Goal: Task Accomplishment & Management: Manage account settings

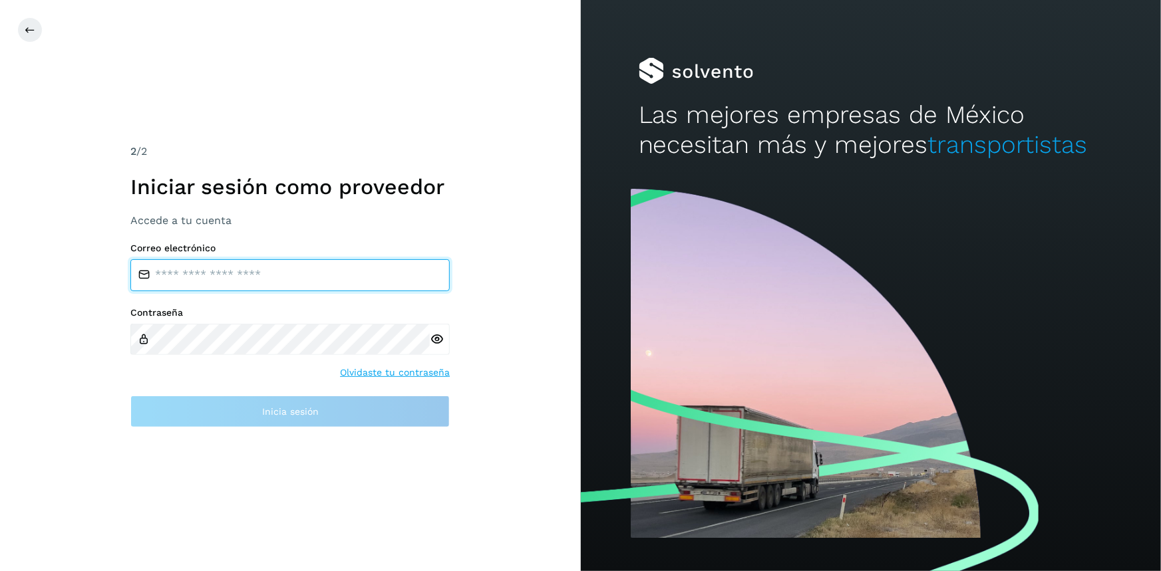
click at [206, 269] on input "email" at bounding box center [289, 275] width 319 height 32
type input "**********"
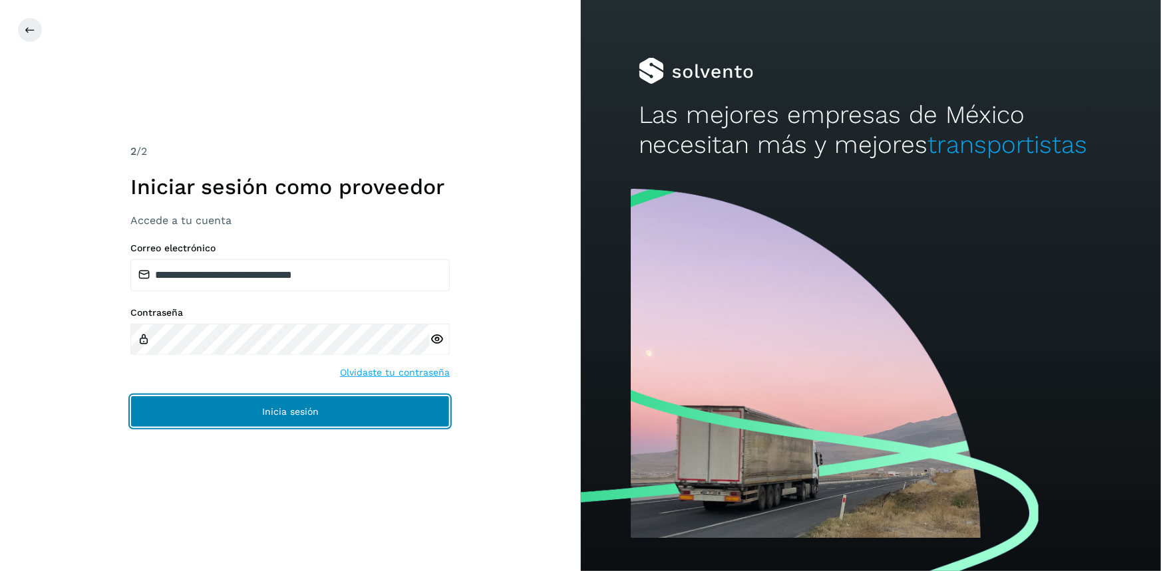
click at [273, 420] on button "Inicia sesión" at bounding box center [289, 412] width 319 height 32
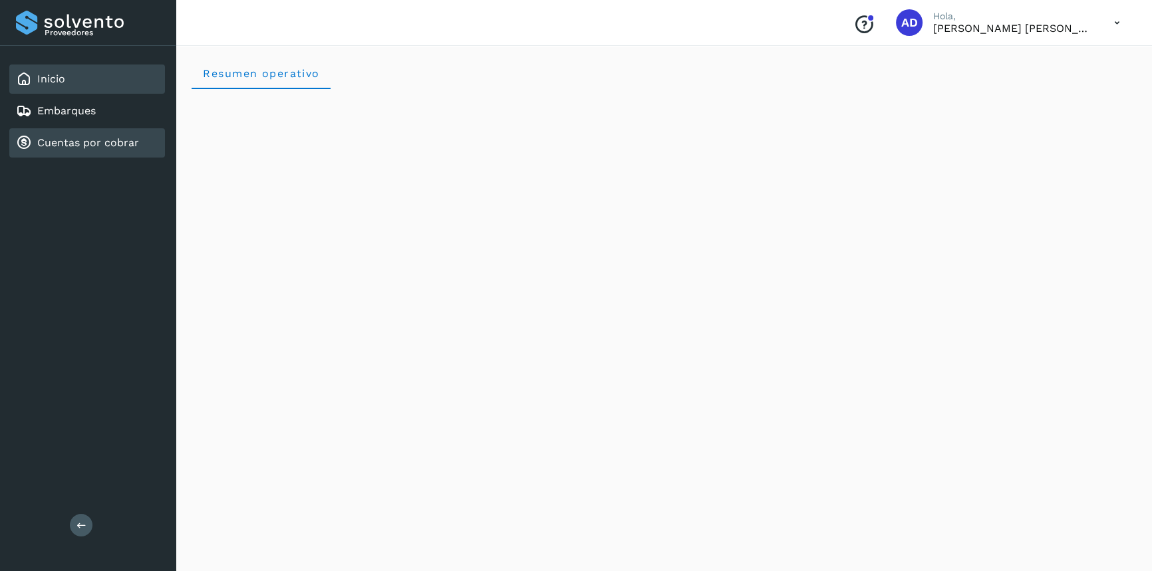
click at [63, 142] on link "Cuentas por cobrar" at bounding box center [88, 142] width 102 height 13
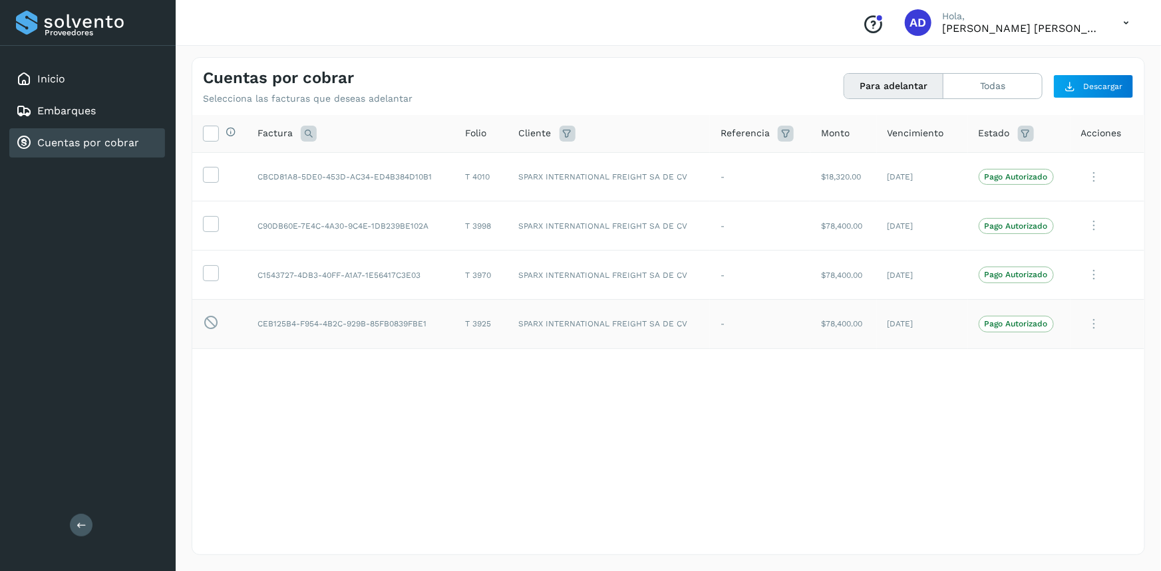
click at [1100, 331] on icon at bounding box center [1094, 324] width 27 height 27
click at [822, 392] on div at bounding box center [580, 285] width 1161 height 571
click at [1126, 26] on icon at bounding box center [1125, 22] width 27 height 27
click at [1073, 61] on div "Cerrar sesión" at bounding box center [1060, 59] width 158 height 25
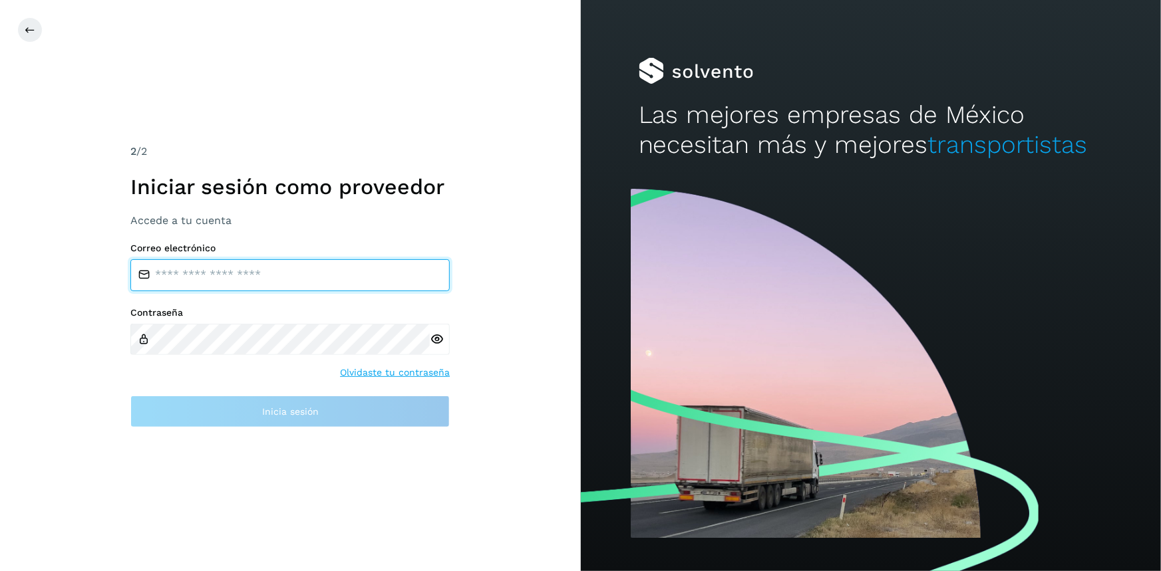
click at [257, 279] on input "email" at bounding box center [289, 275] width 319 height 32
type input "**********"
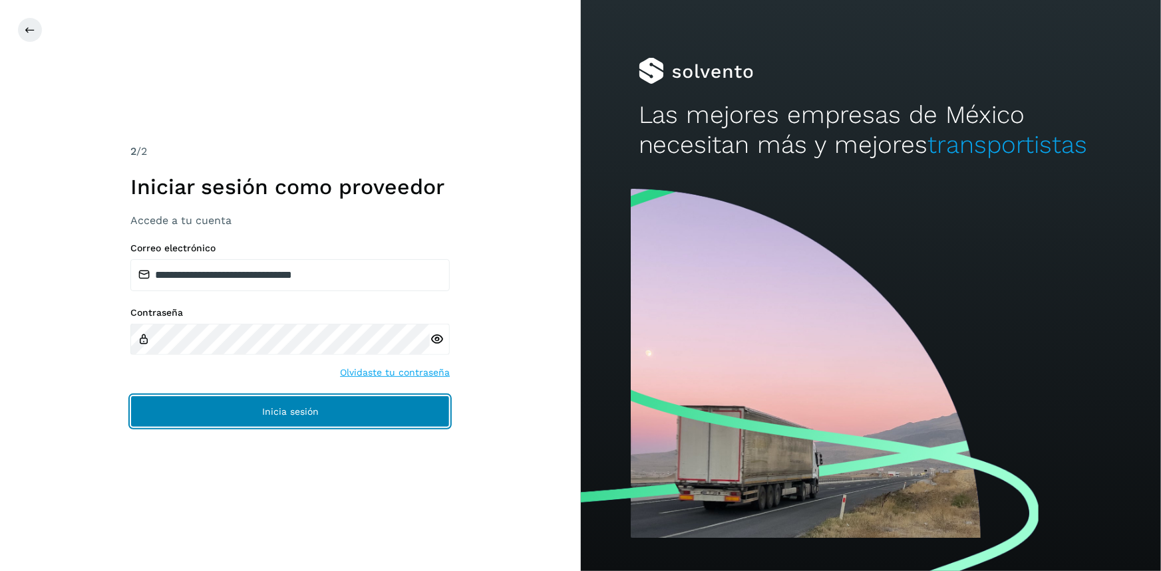
click at [419, 412] on button "Inicia sesión" at bounding box center [289, 412] width 319 height 32
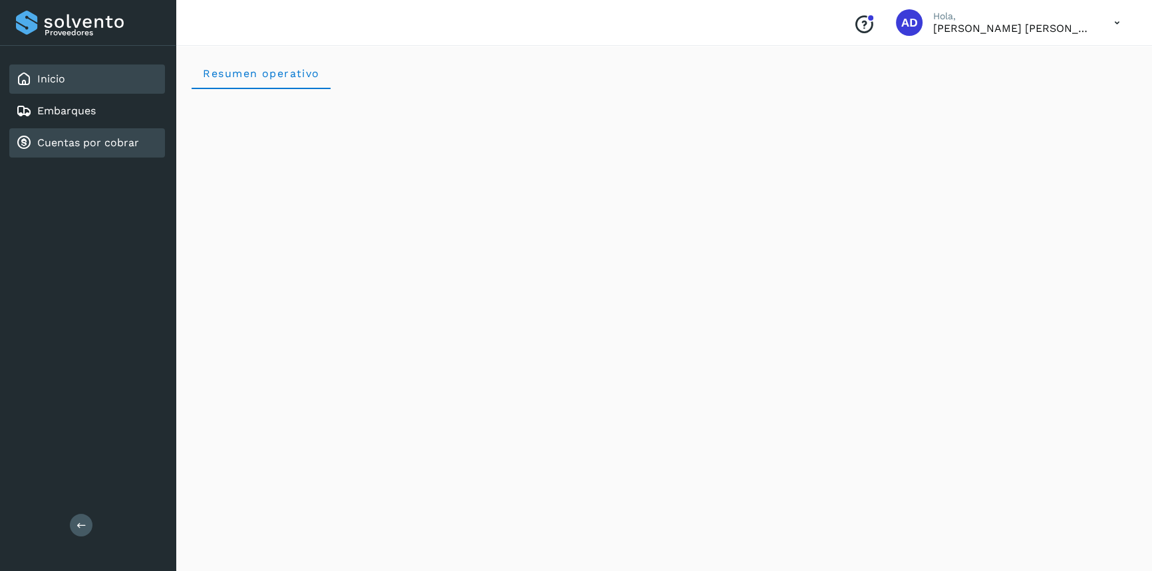
click at [92, 148] on link "Cuentas por cobrar" at bounding box center [88, 142] width 102 height 13
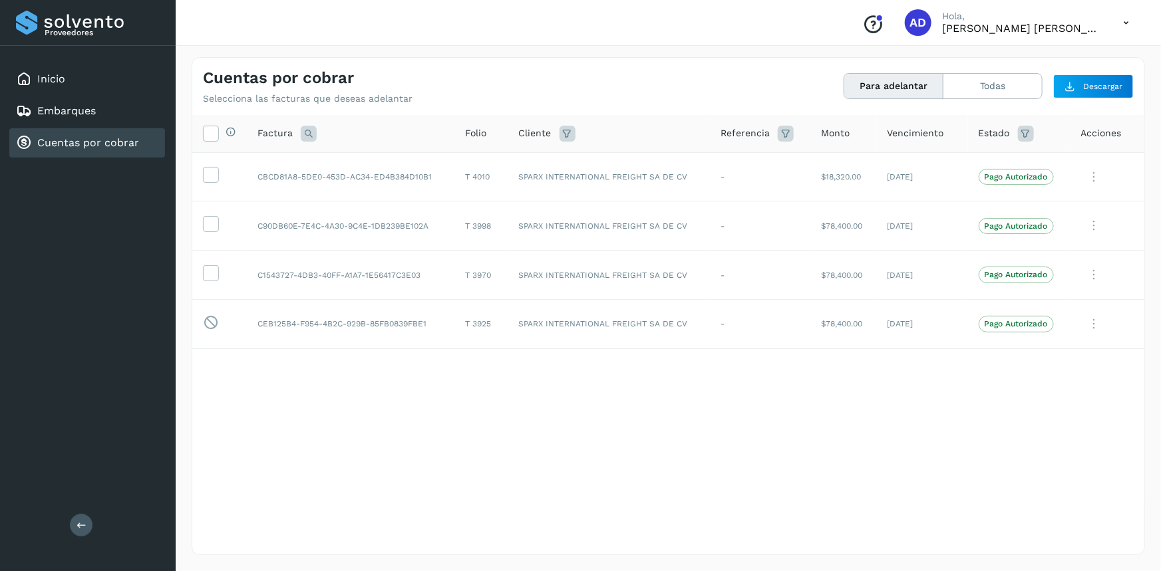
click at [1124, 19] on icon at bounding box center [1125, 22] width 27 height 27
click at [1038, 67] on div "Cerrar sesión" at bounding box center [1060, 59] width 158 height 25
